Goal: Browse casually: Explore the website without a specific task or goal

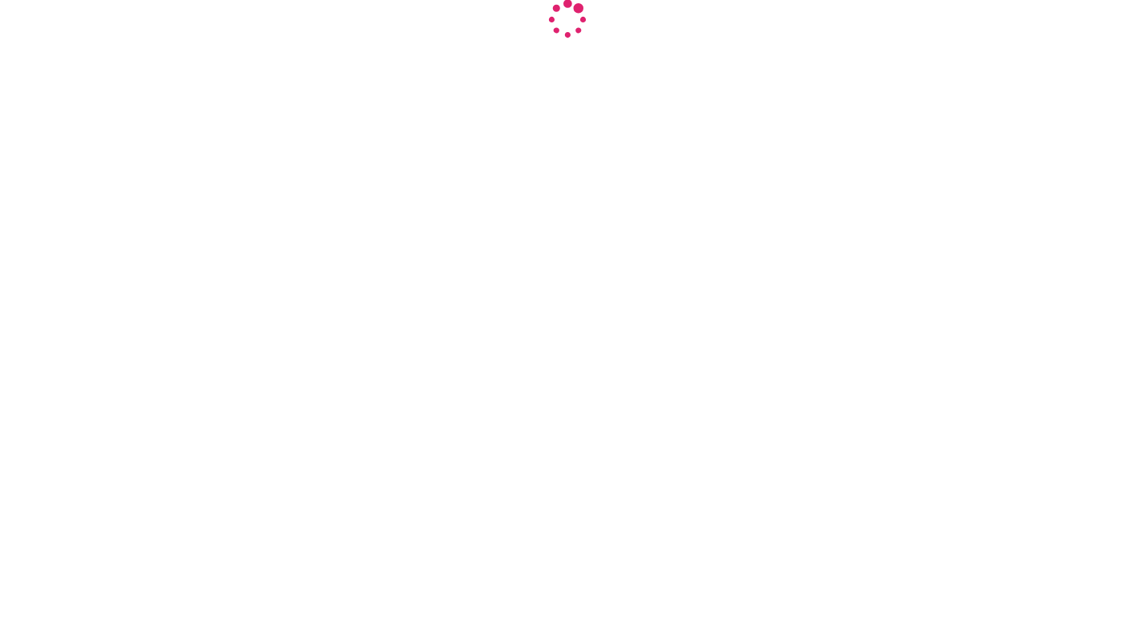
select select "INR"
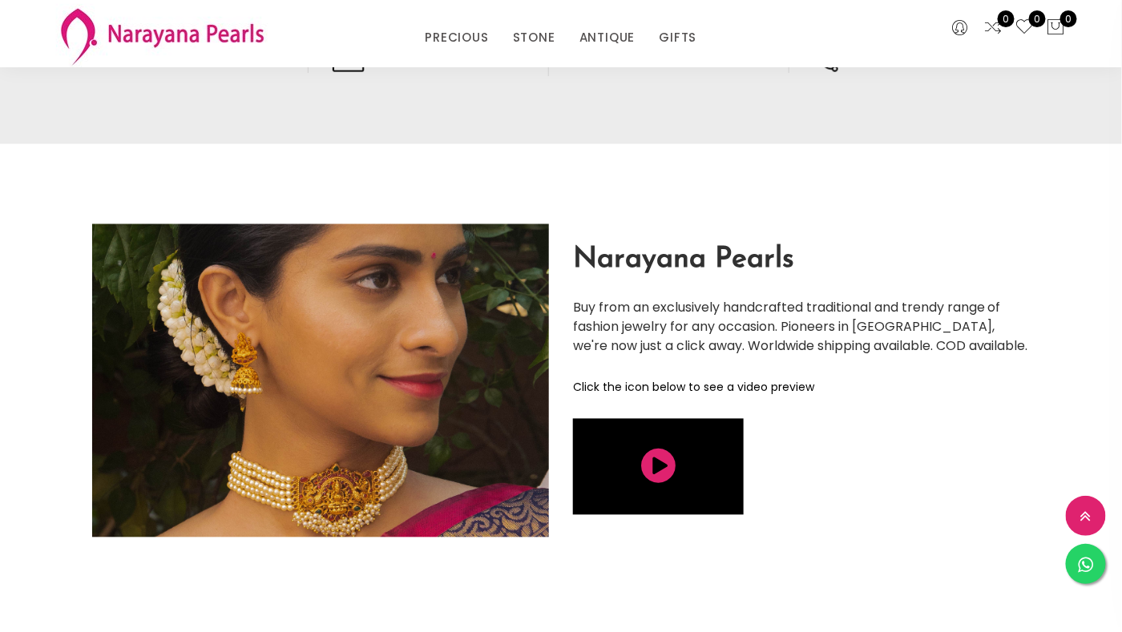
scroll to position [2726, 0]
click at [402, 431] on img at bounding box center [320, 380] width 457 height 313
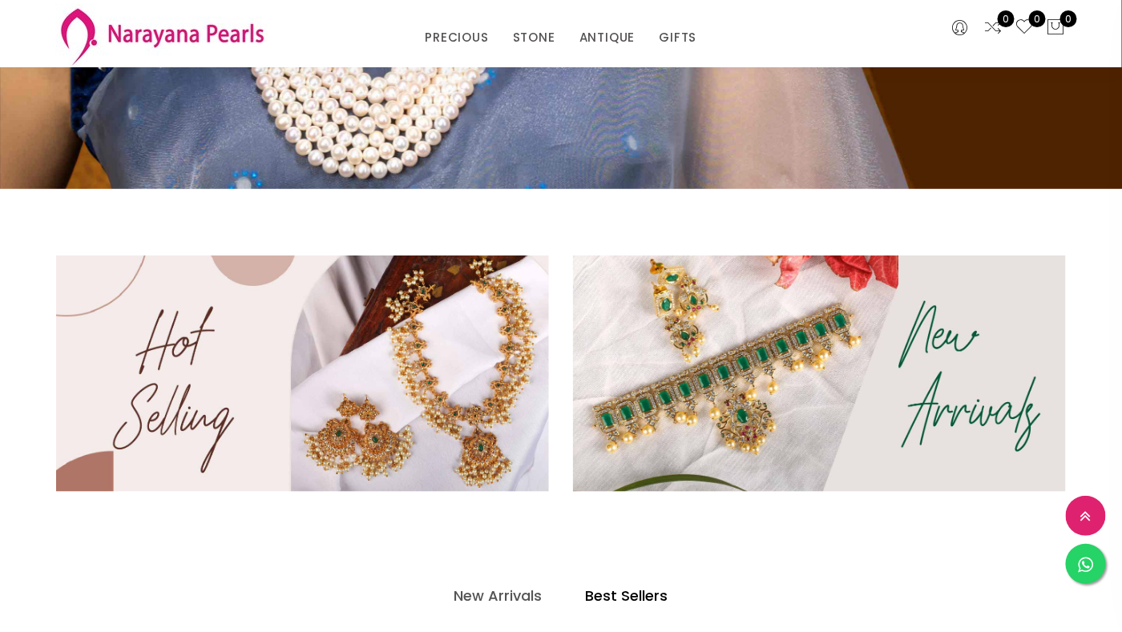
scroll to position [0, 0]
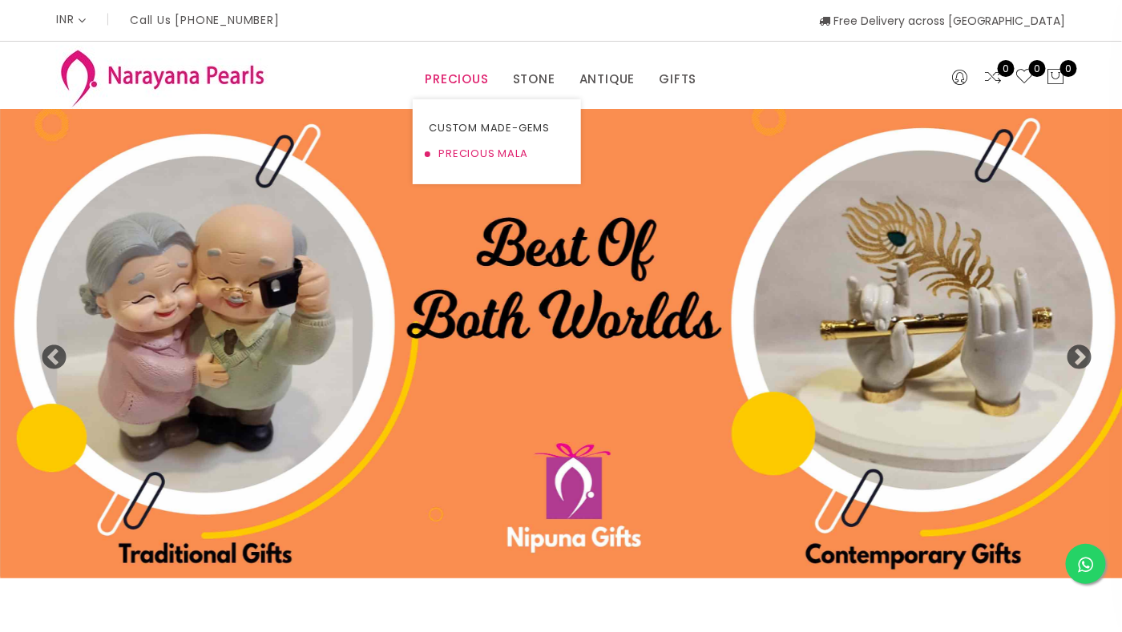
click at [478, 151] on link "PRECIOUS MALA" at bounding box center [497, 154] width 136 height 26
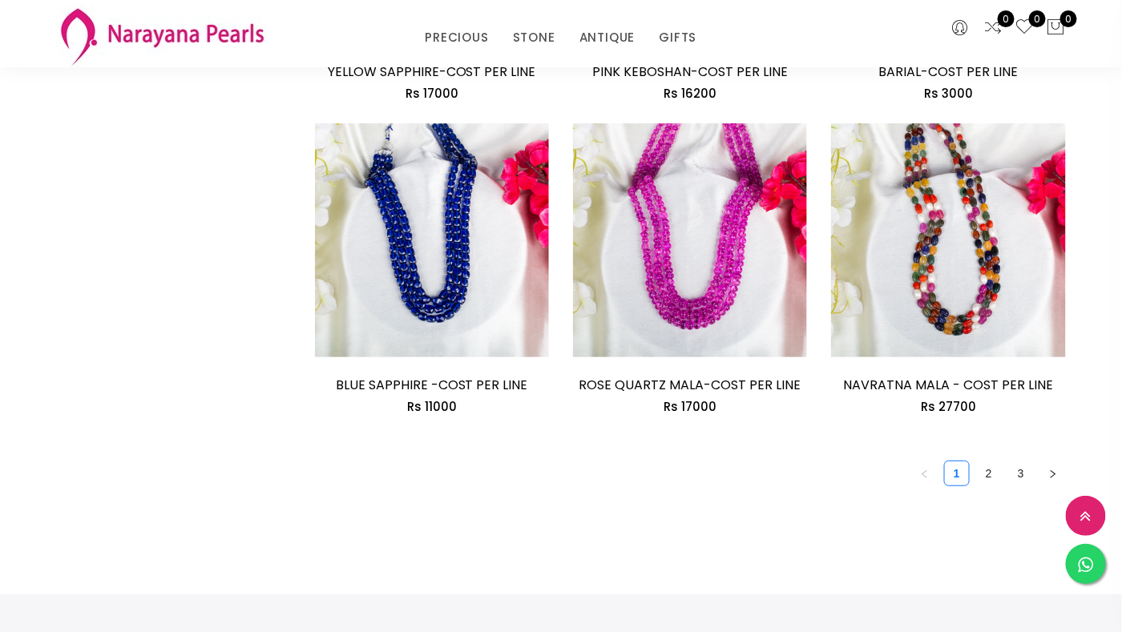
scroll to position [2206, 0]
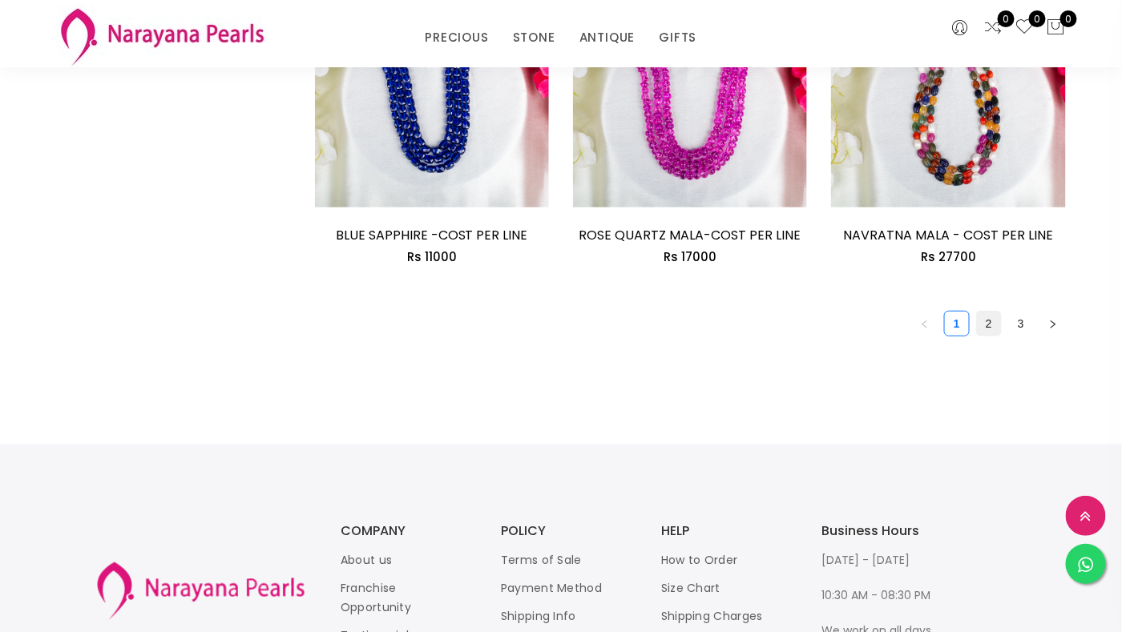
click at [993, 327] on link "2" at bounding box center [989, 324] width 24 height 24
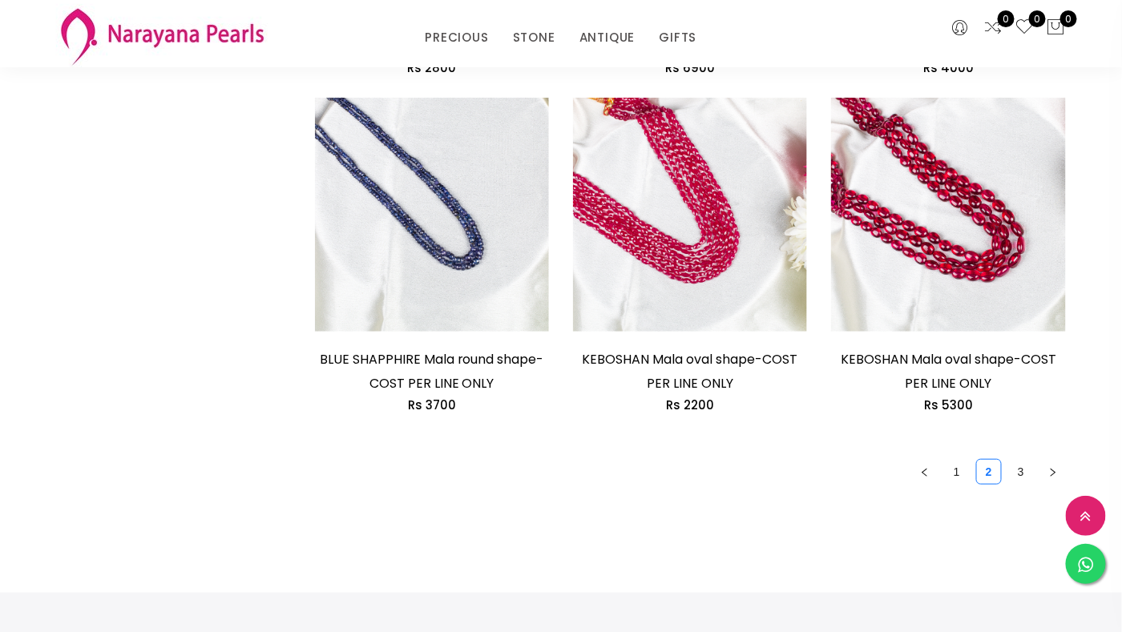
scroll to position [2325, 0]
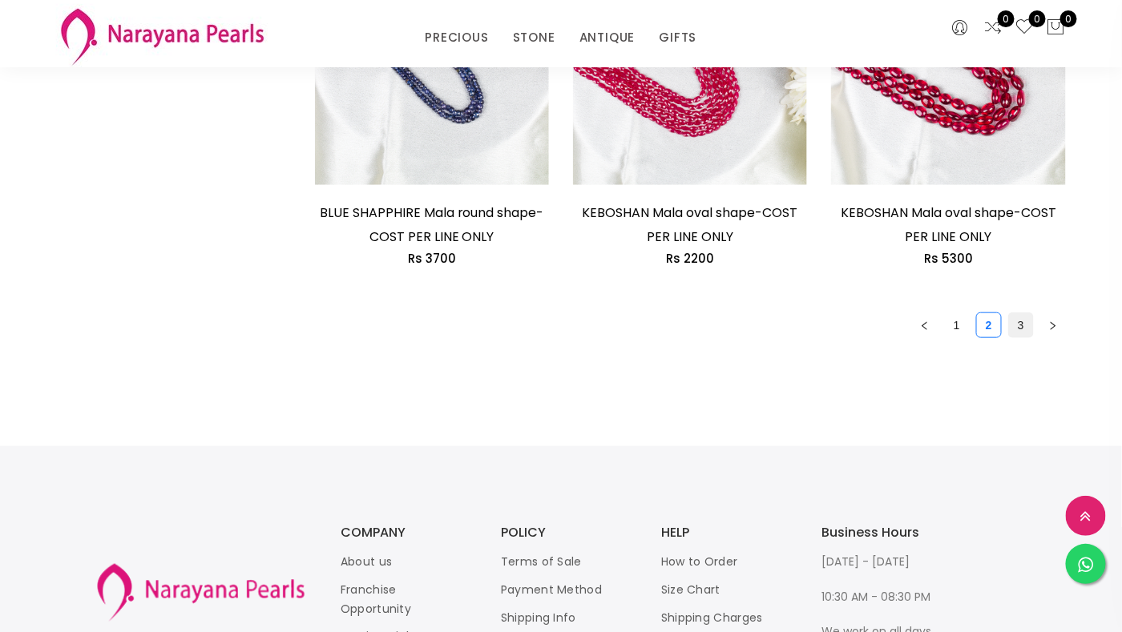
click at [1028, 328] on link "3" at bounding box center [1021, 325] width 24 height 24
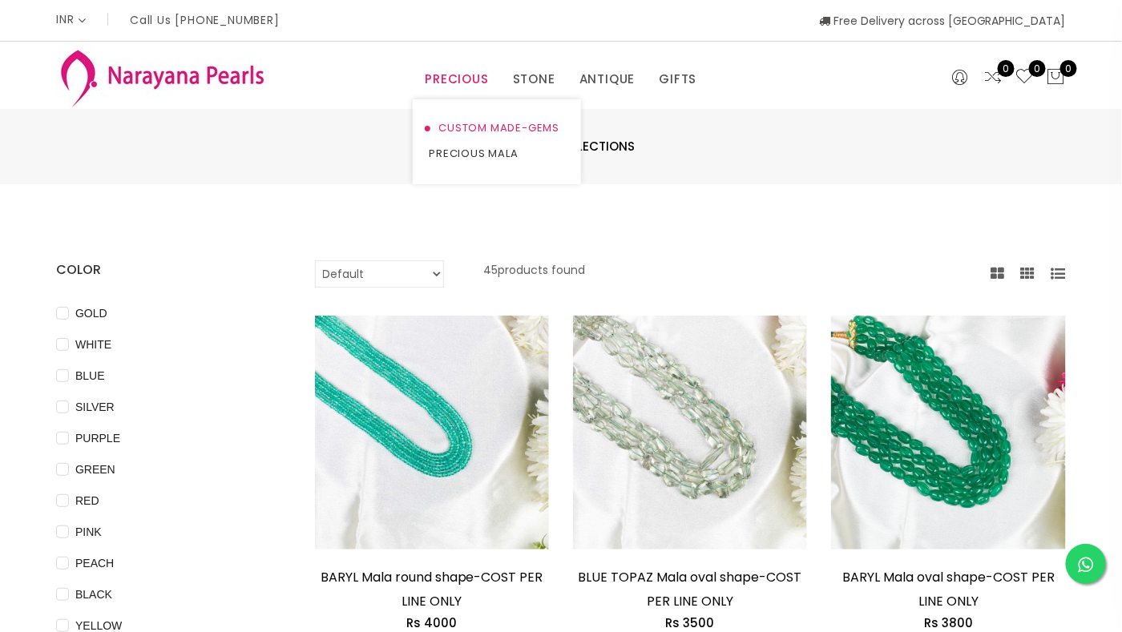
click at [497, 123] on link "CUSTOM MADE-GEMS" at bounding box center [497, 128] width 136 height 26
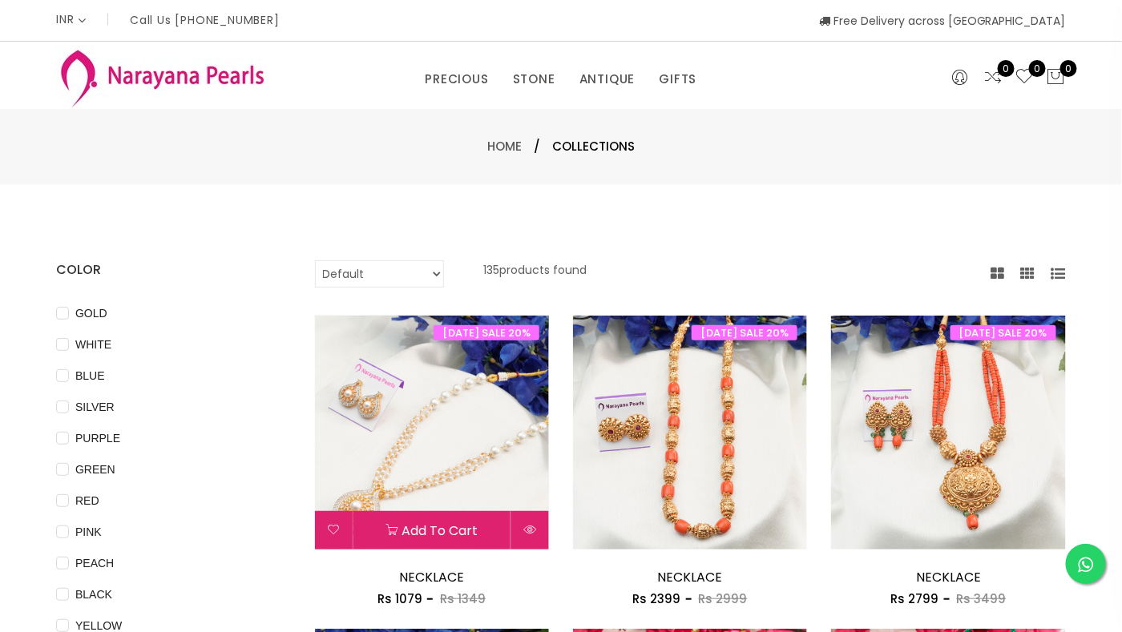
click at [425, 435] on img at bounding box center [431, 433] width 234 height 234
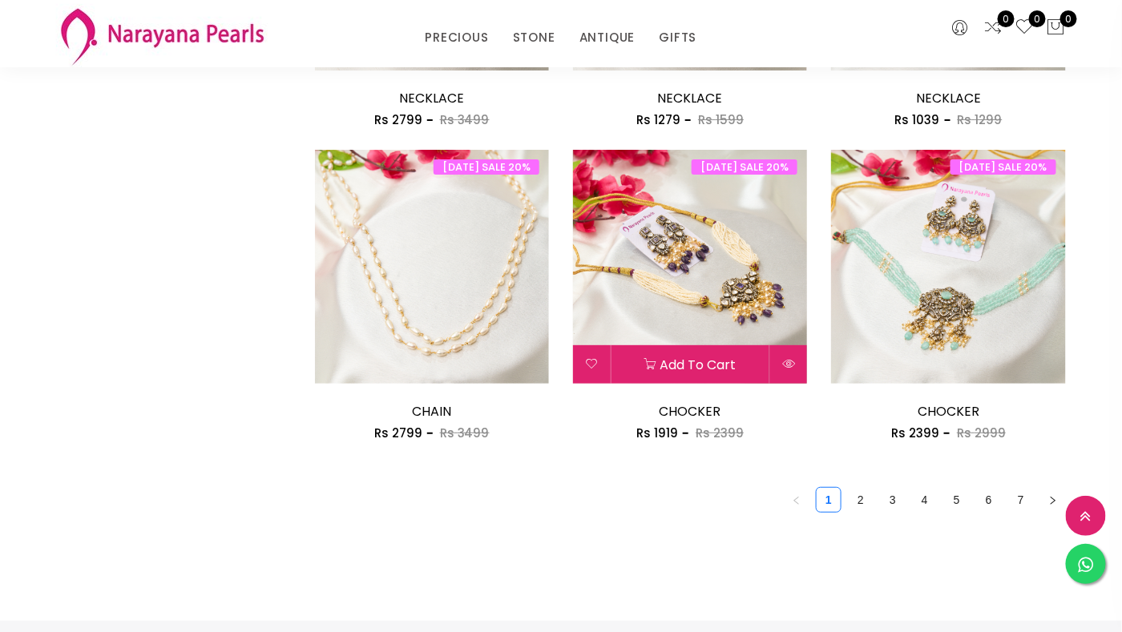
scroll to position [2004, 0]
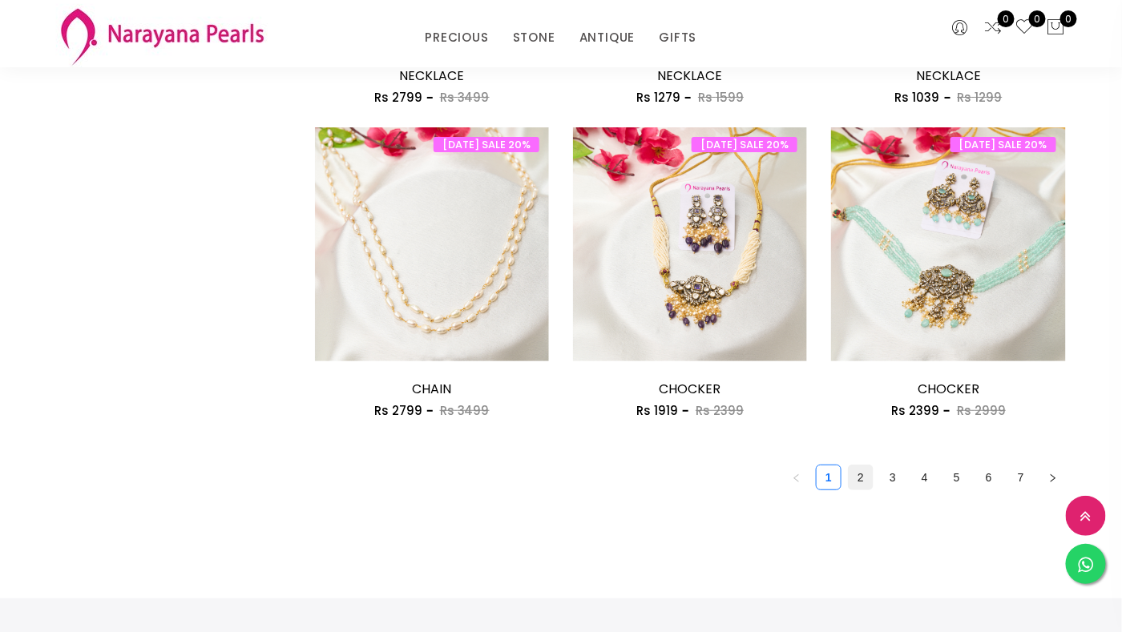
click at [860, 483] on link "2" at bounding box center [861, 478] width 24 height 24
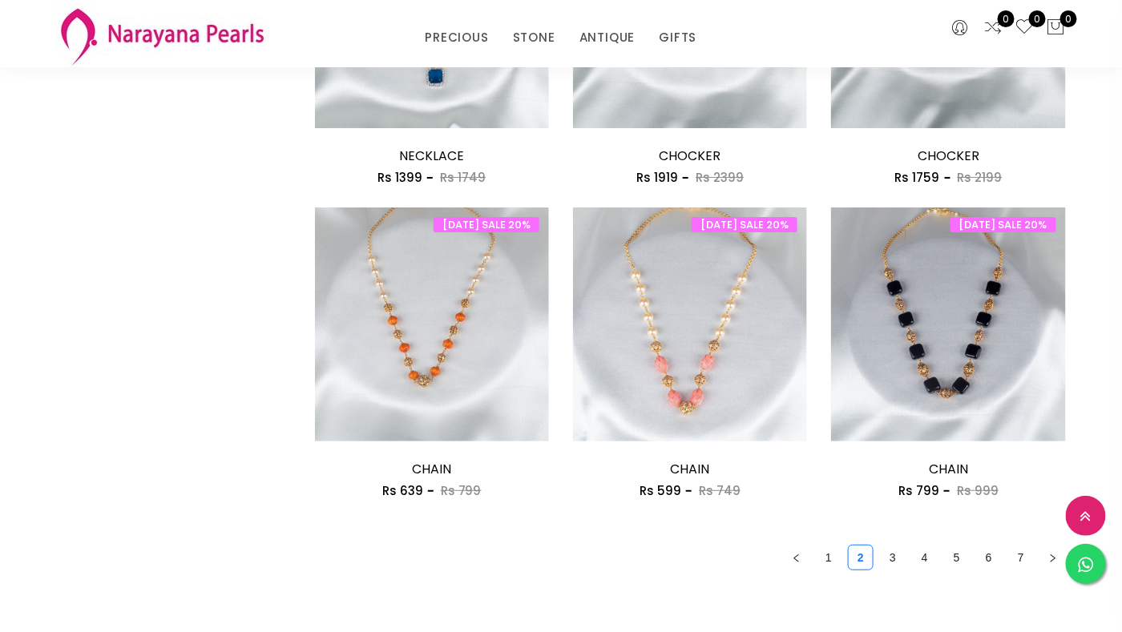
scroll to position [2318, 0]
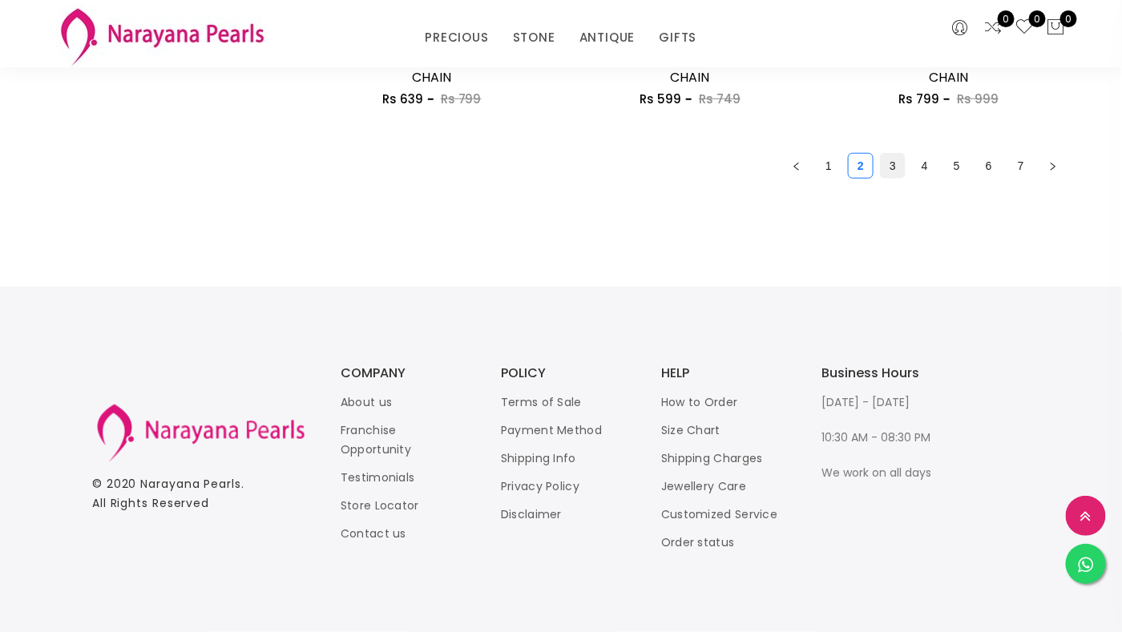
click at [888, 163] on link "3" at bounding box center [893, 166] width 24 height 24
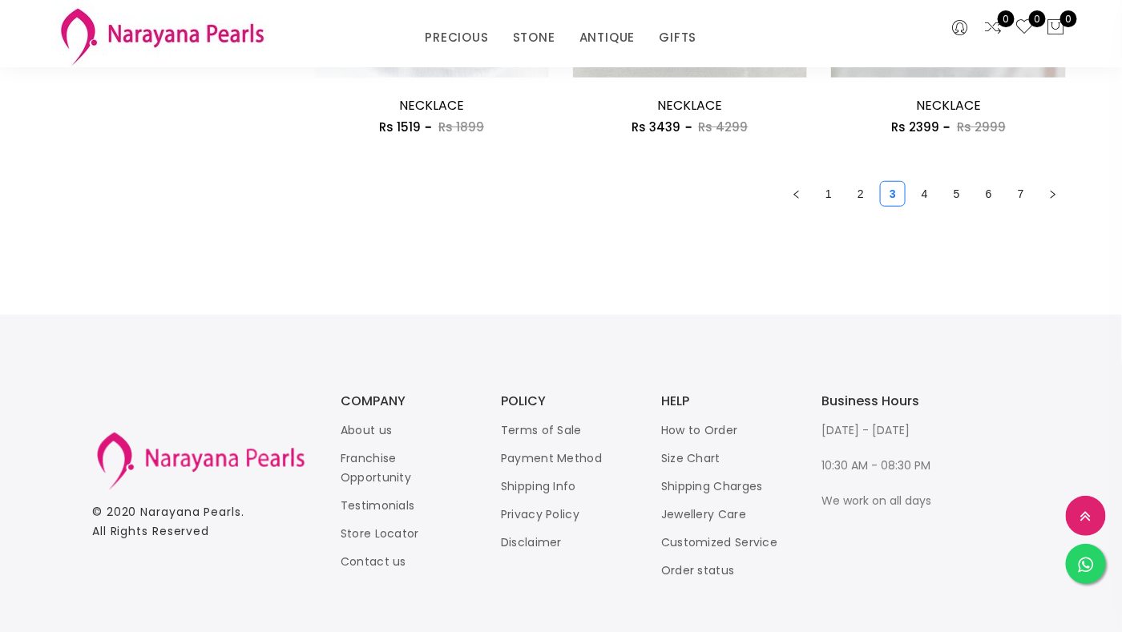
scroll to position [2318, 0]
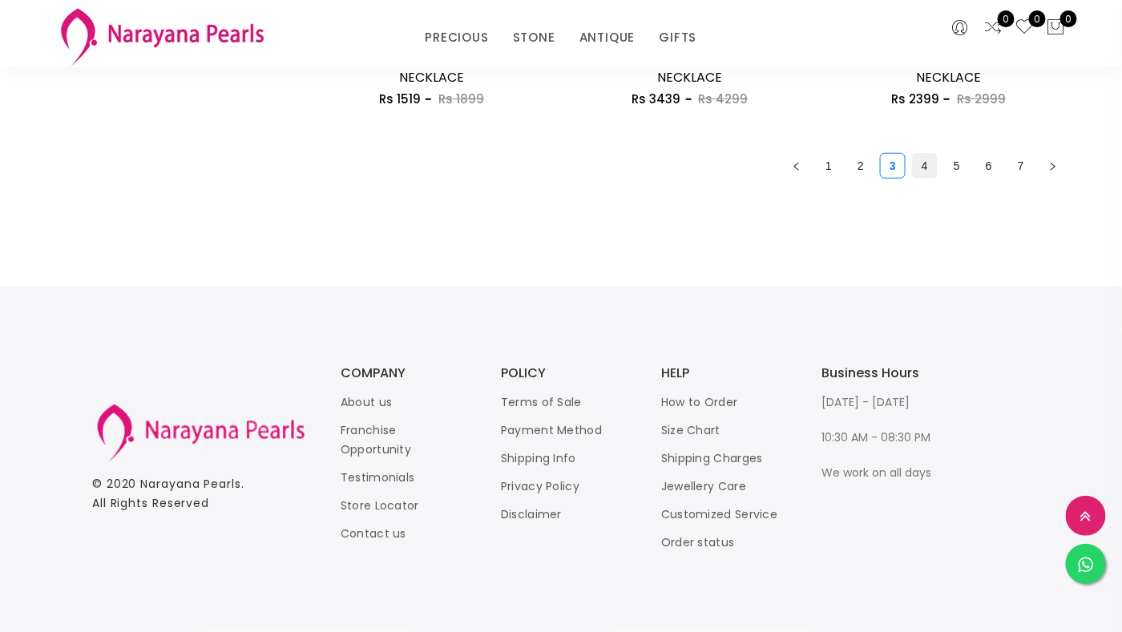
click at [928, 169] on link "4" at bounding box center [925, 166] width 24 height 24
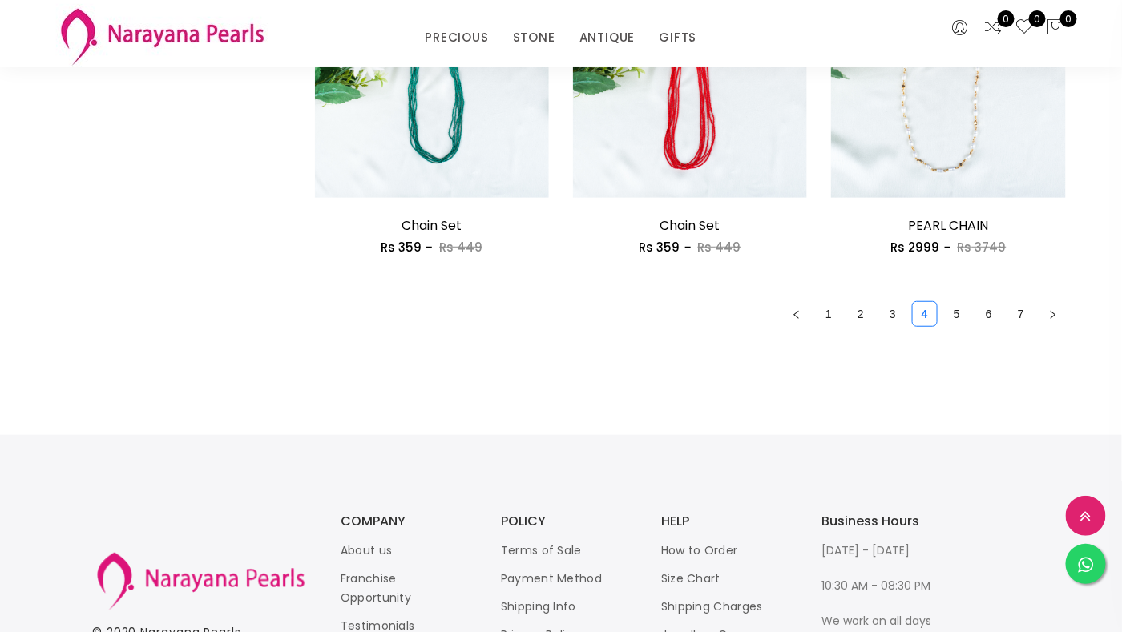
scroll to position [2245, 0]
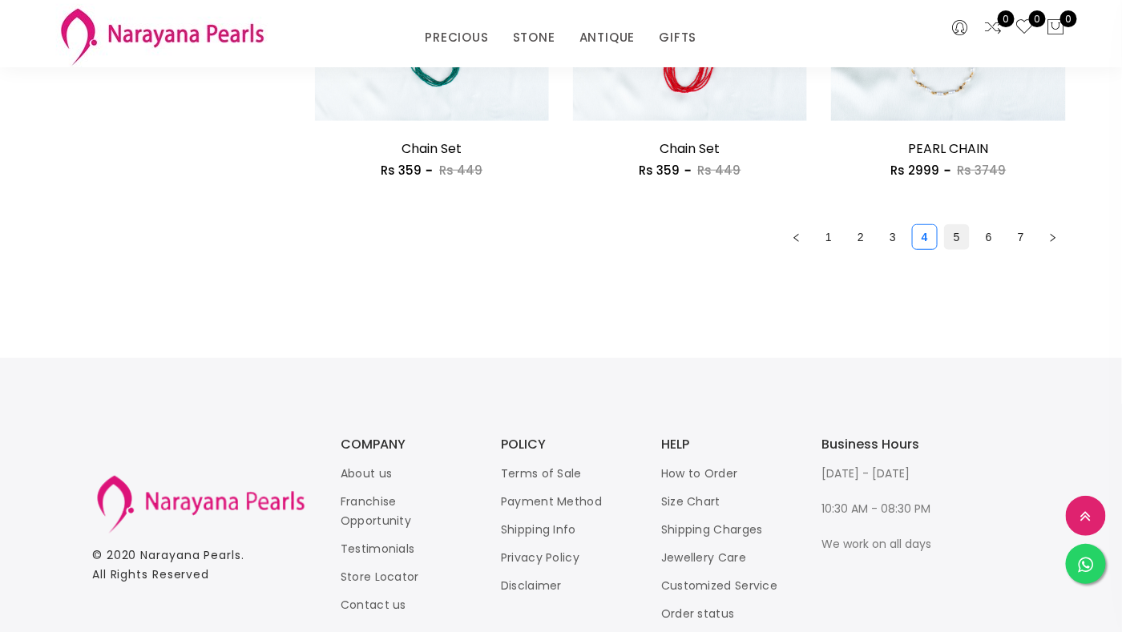
click at [960, 239] on link "5" at bounding box center [957, 237] width 24 height 24
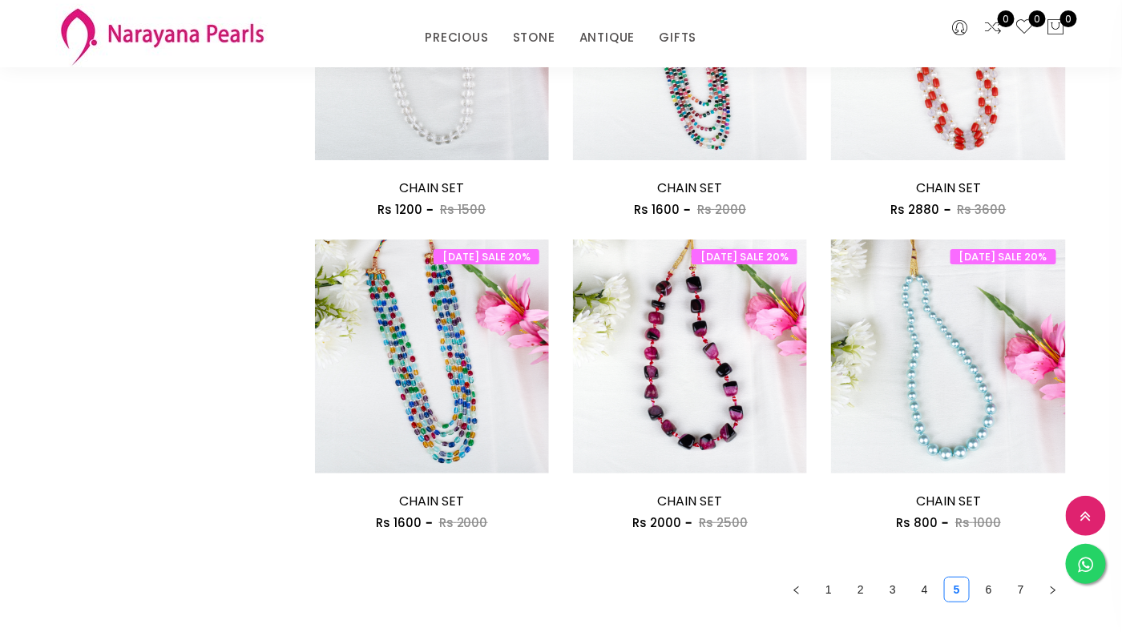
scroll to position [2004, 0]
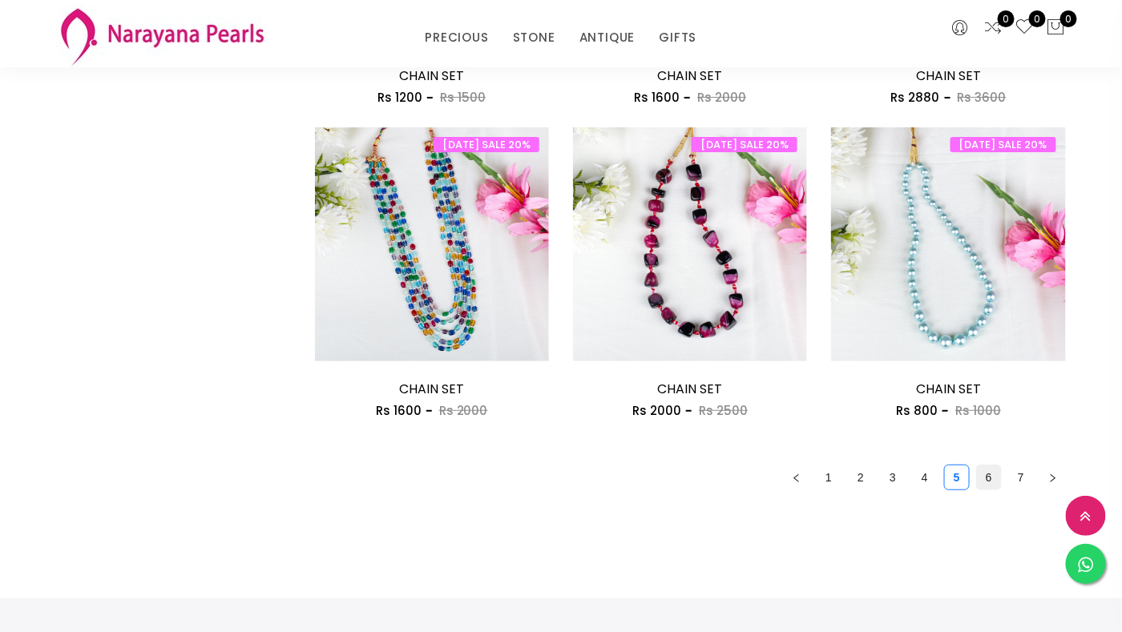
click at [991, 479] on link "6" at bounding box center [989, 478] width 24 height 24
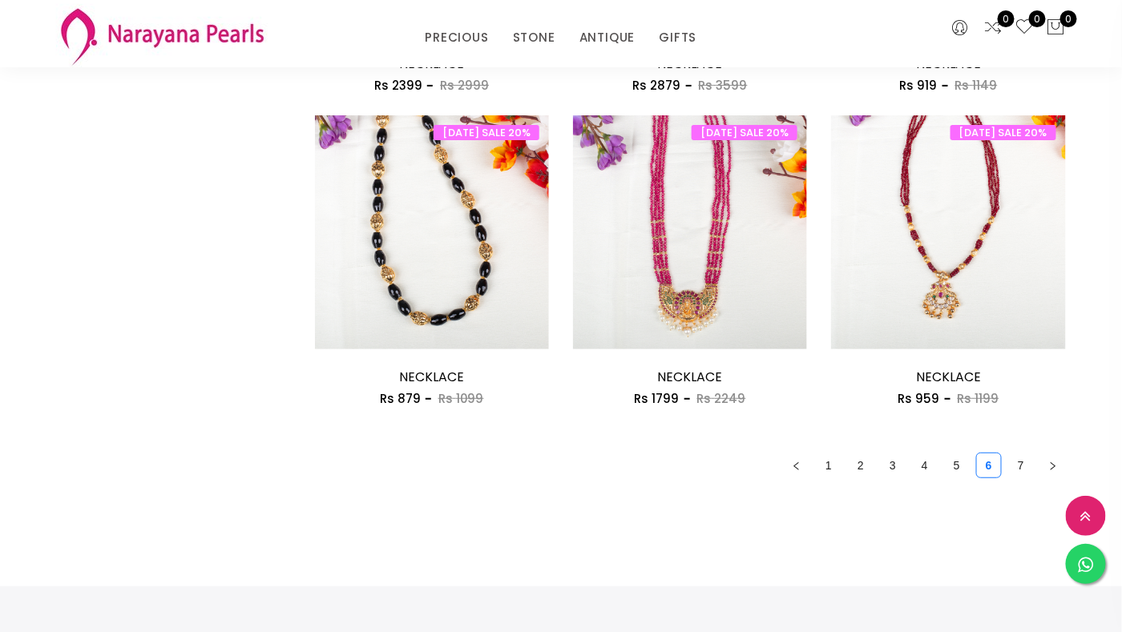
scroll to position [2084, 0]
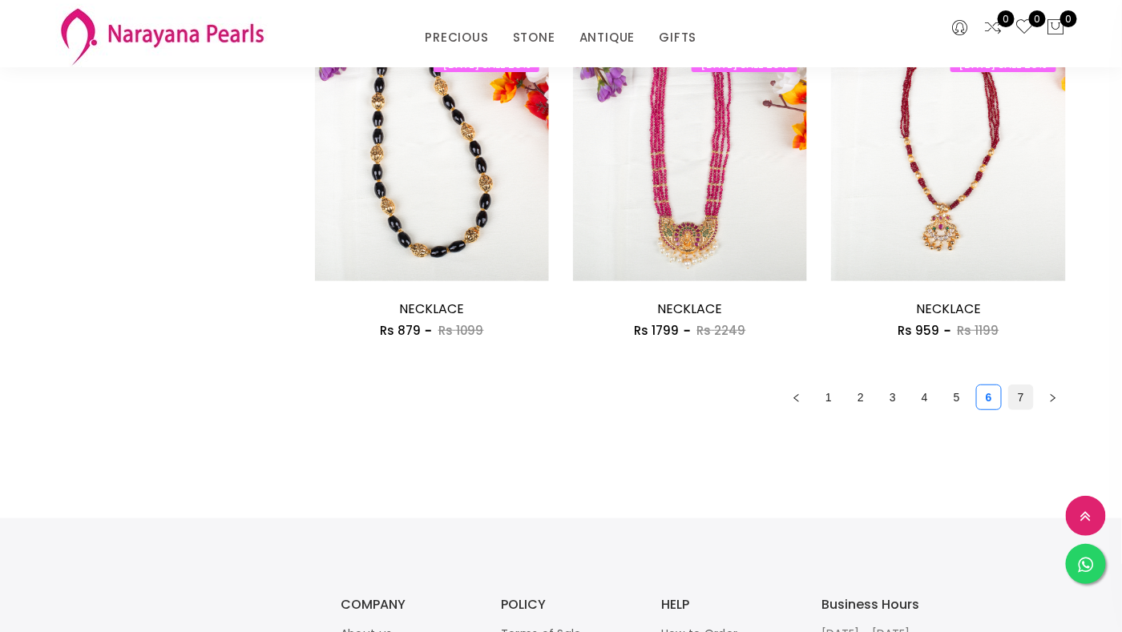
click at [1014, 398] on link "7" at bounding box center [1021, 398] width 24 height 24
